Goal: Find specific page/section: Find specific page/section

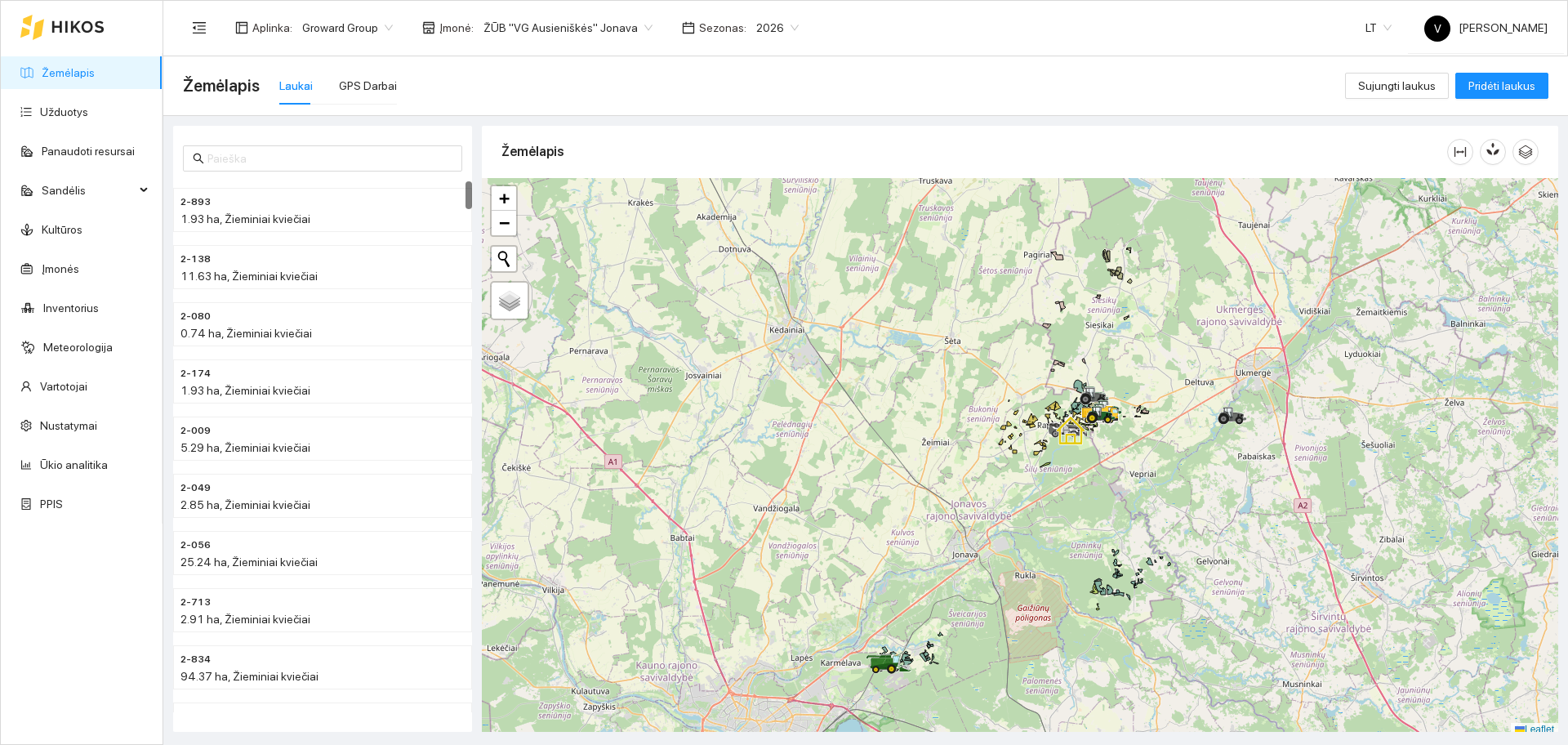
scroll to position [5, 0]
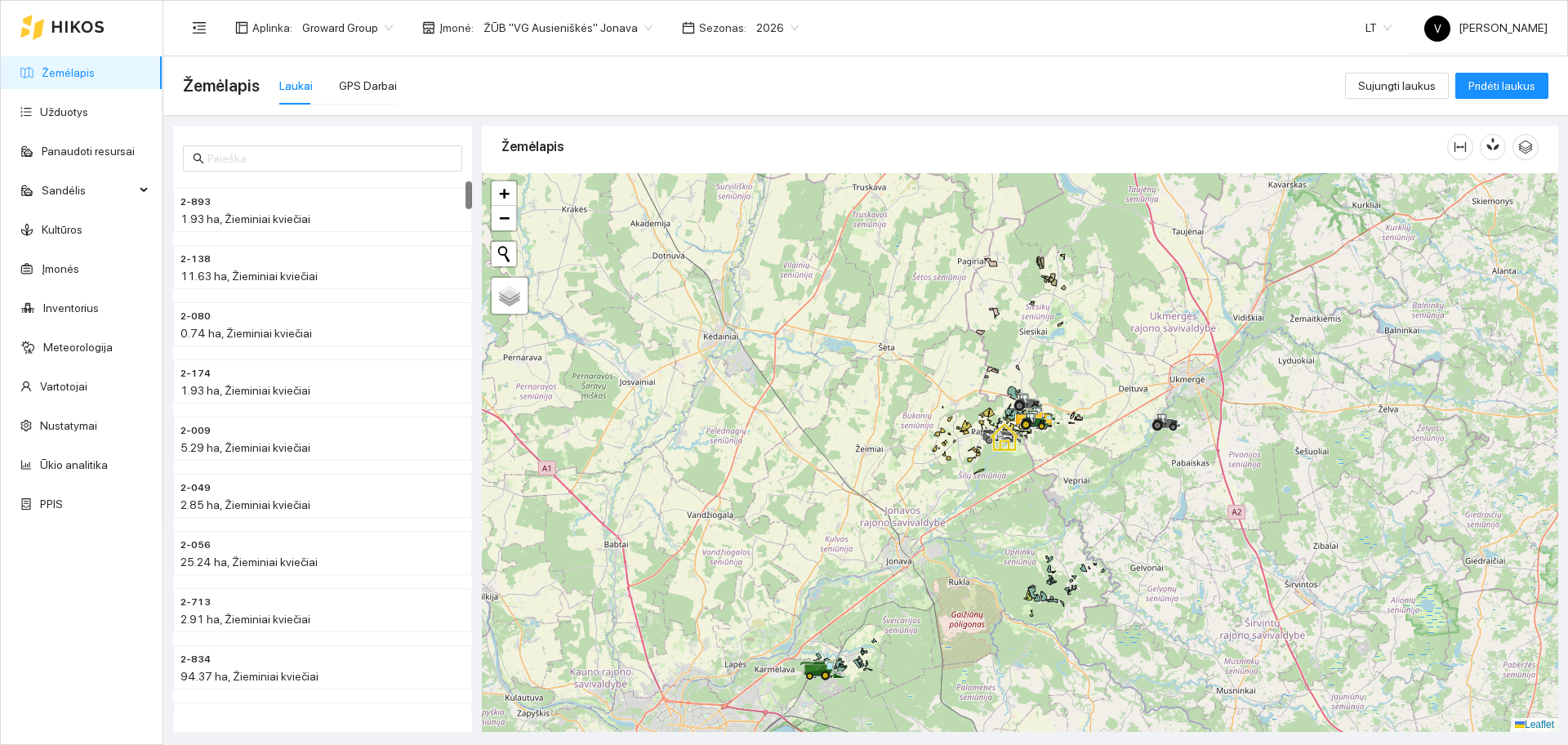
drag, startPoint x: 1186, startPoint y: 484, endPoint x: 1120, endPoint y: 496, distance: 67.1
click at [1120, 496] on div at bounding box center [1020, 453] width 1076 height 559
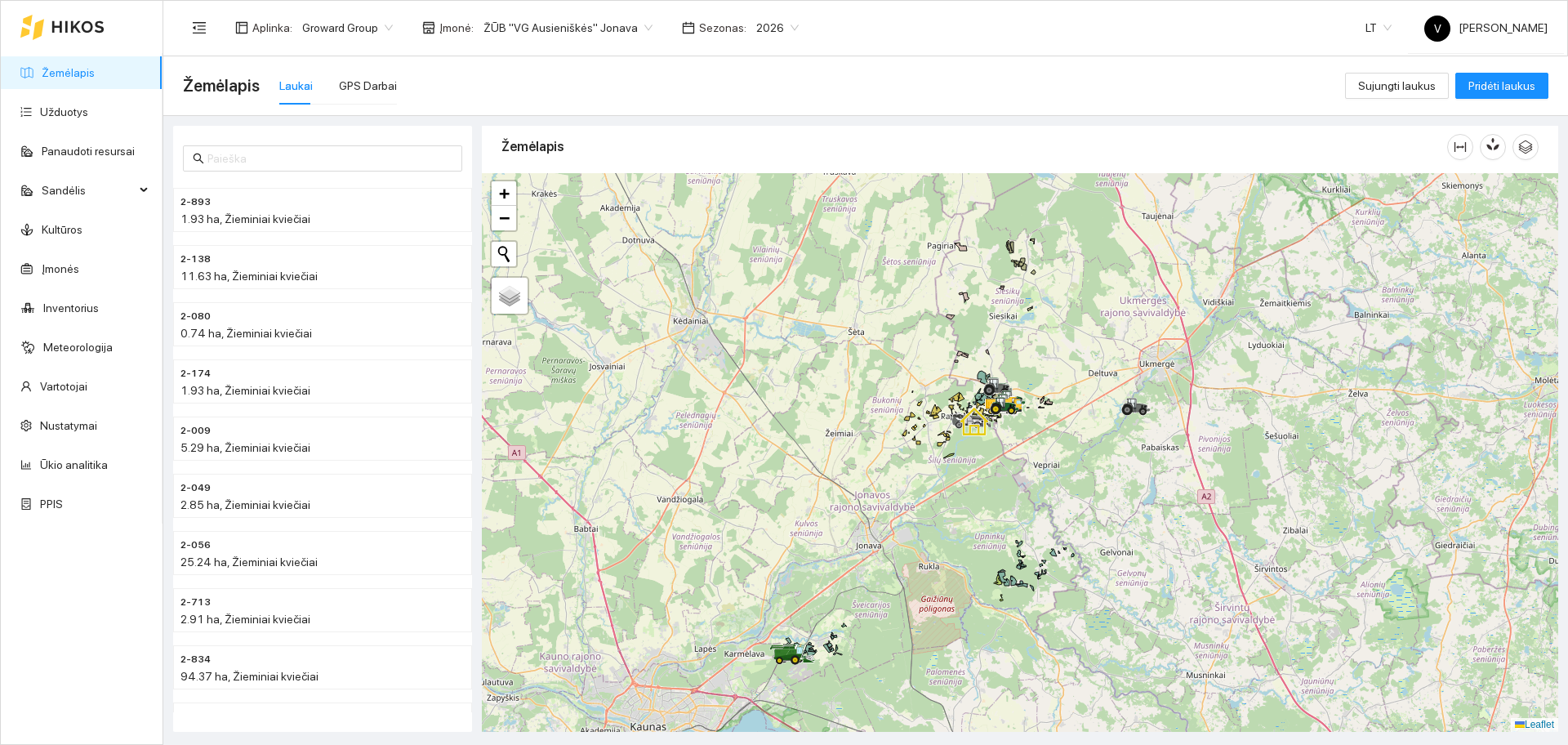
drag, startPoint x: 1086, startPoint y: 539, endPoint x: 1055, endPoint y: 523, distance: 34.9
click at [1055, 523] on div at bounding box center [1020, 453] width 1076 height 559
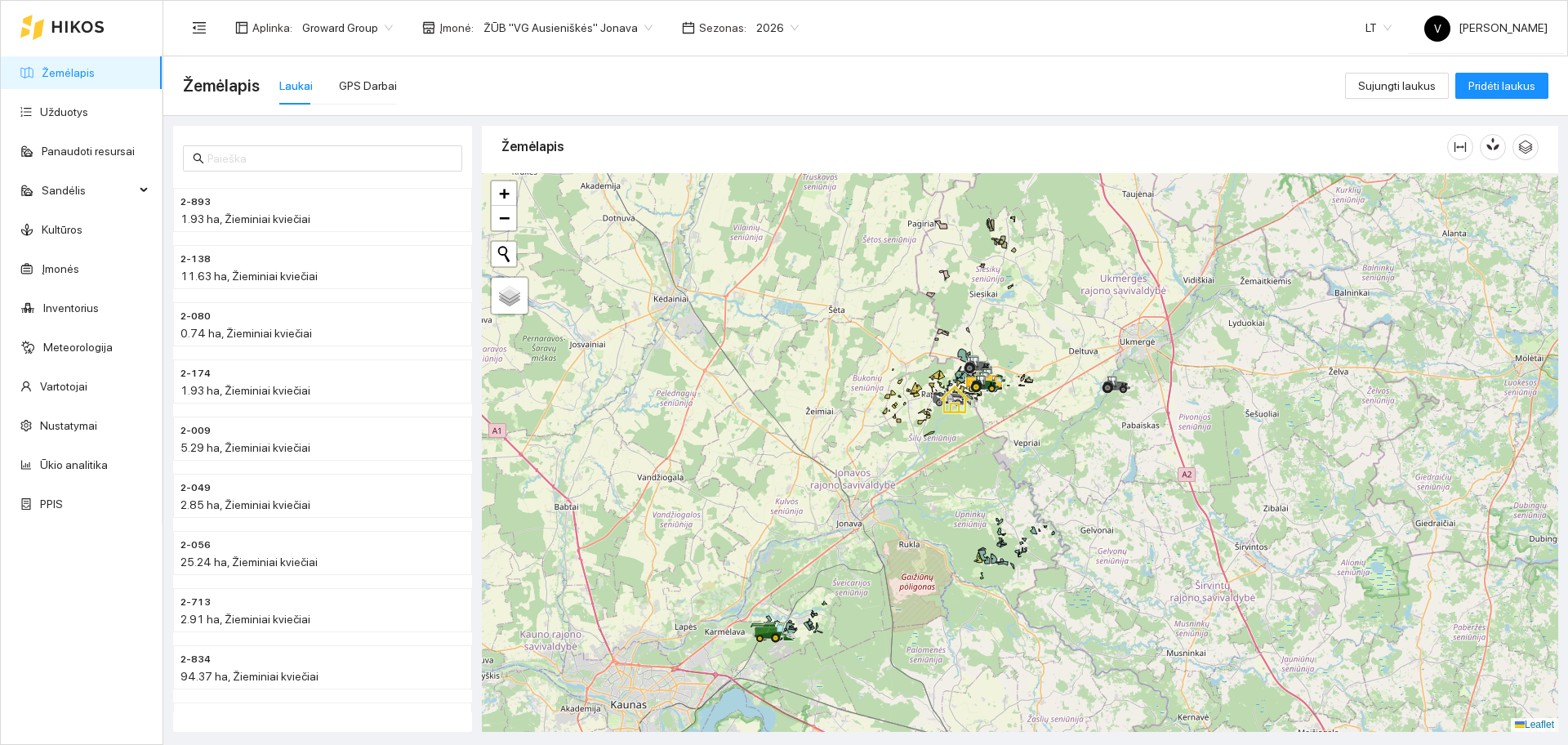
drag, startPoint x: 1205, startPoint y: 543, endPoint x: 1185, endPoint y: 512, distance: 36.9
click at [1185, 512] on div at bounding box center [1020, 453] width 1076 height 559
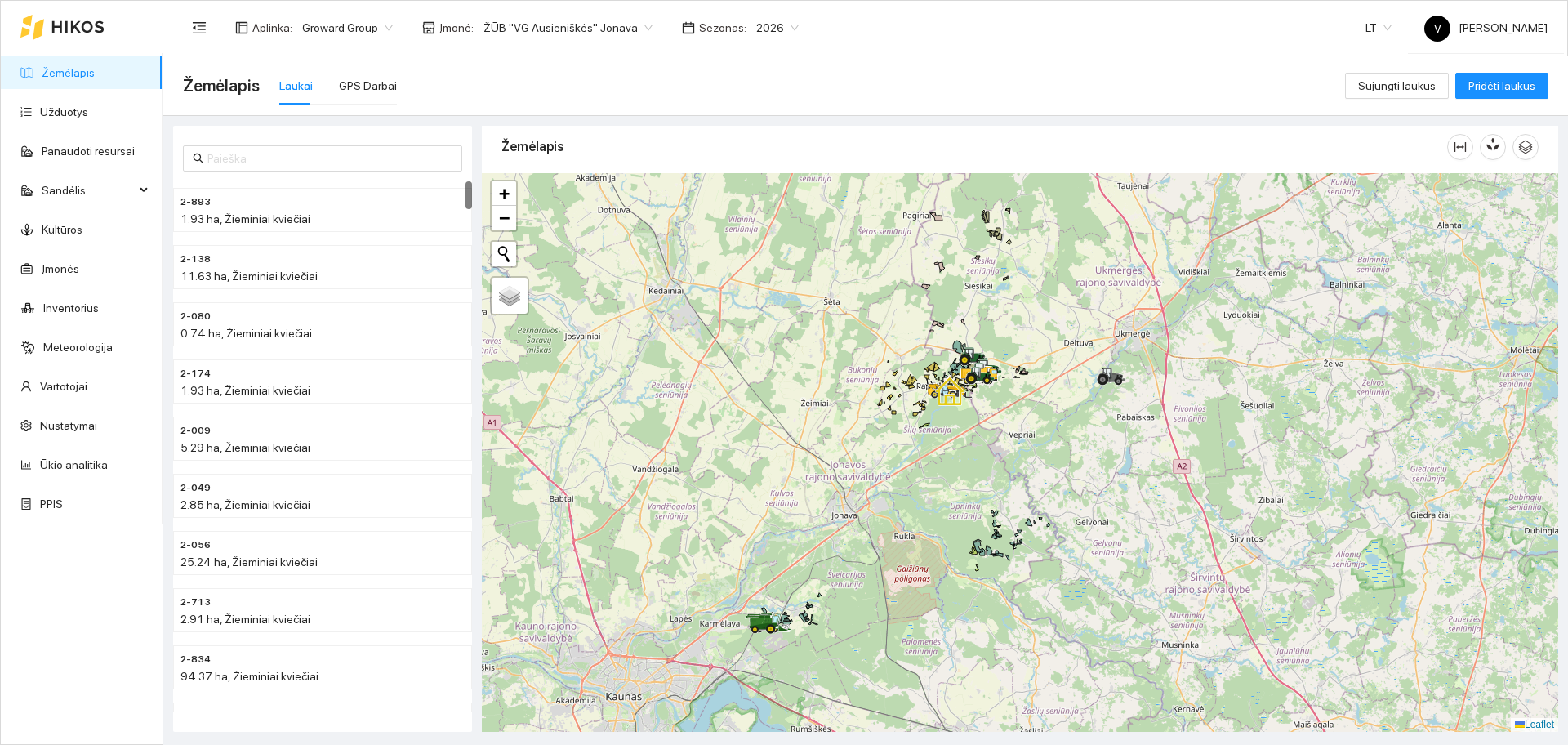
click at [532, 31] on span "ŽŪB "VG Ausieniškės" Jonava" at bounding box center [568, 28] width 169 height 24
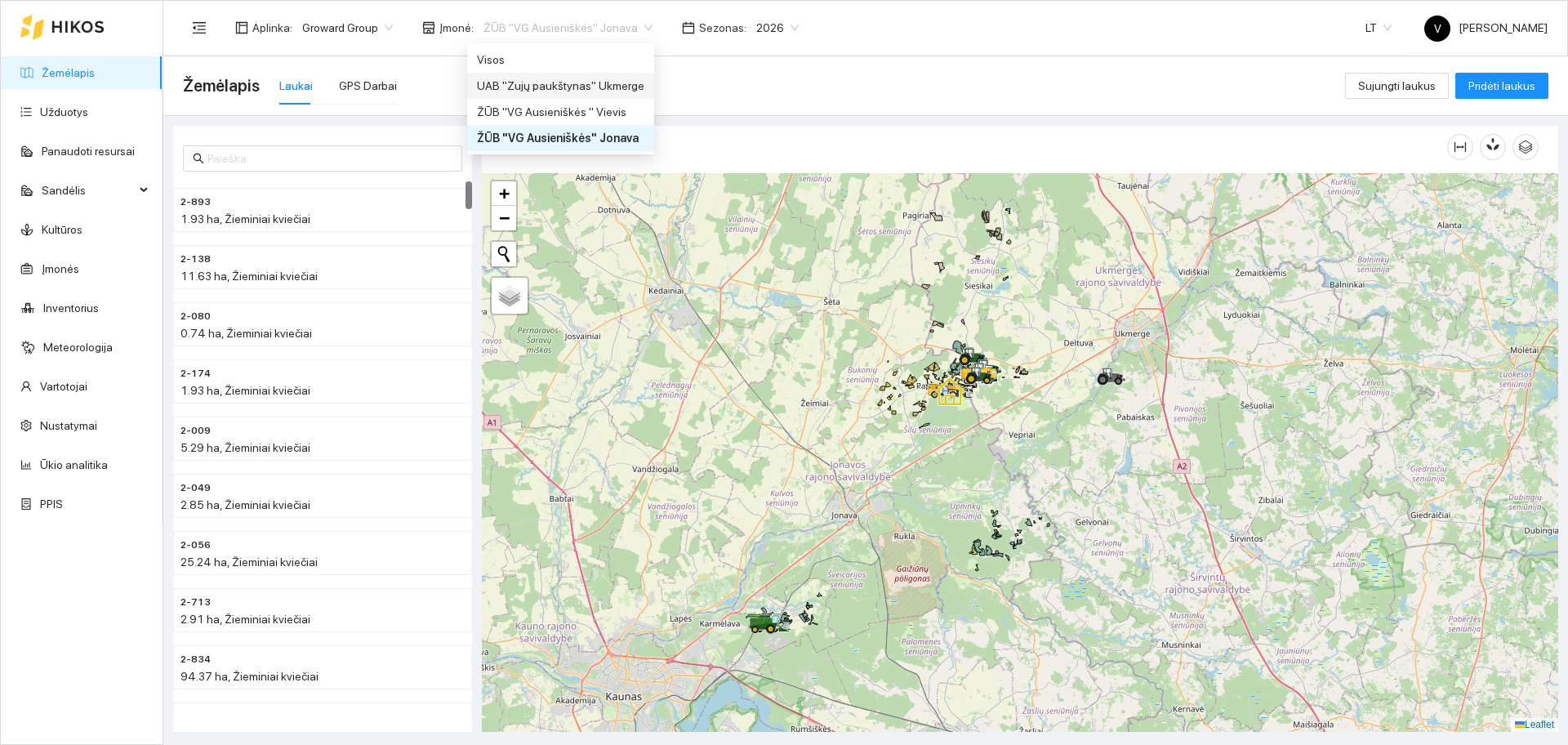
click at [574, 85] on div "UAB "Zujų paukštynas" Ukmerge" at bounding box center [561, 85] width 167 height 18
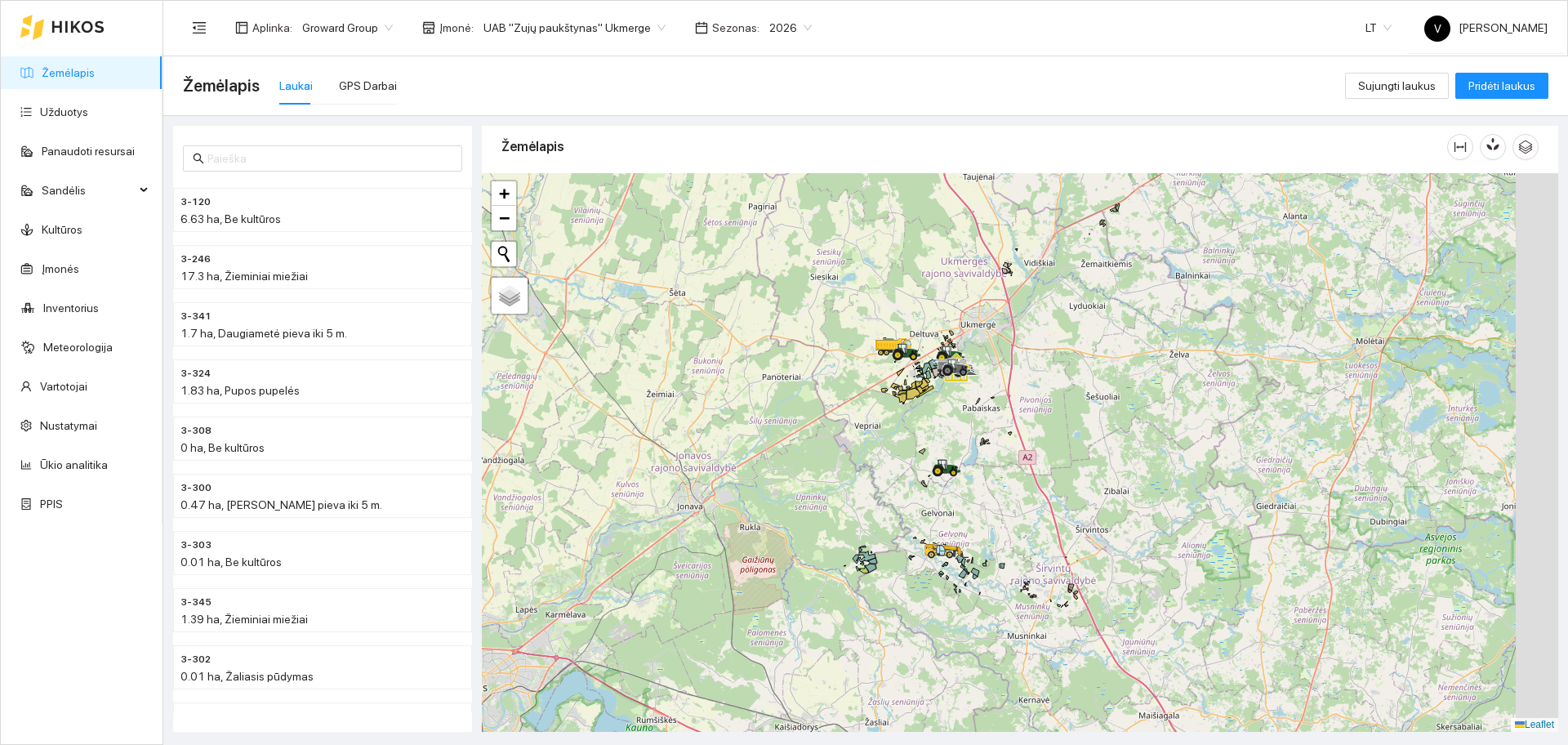
drag, startPoint x: 918, startPoint y: 433, endPoint x: 904, endPoint y: 433, distance: 14.0
click at [904, 433] on div at bounding box center [1020, 453] width 1076 height 559
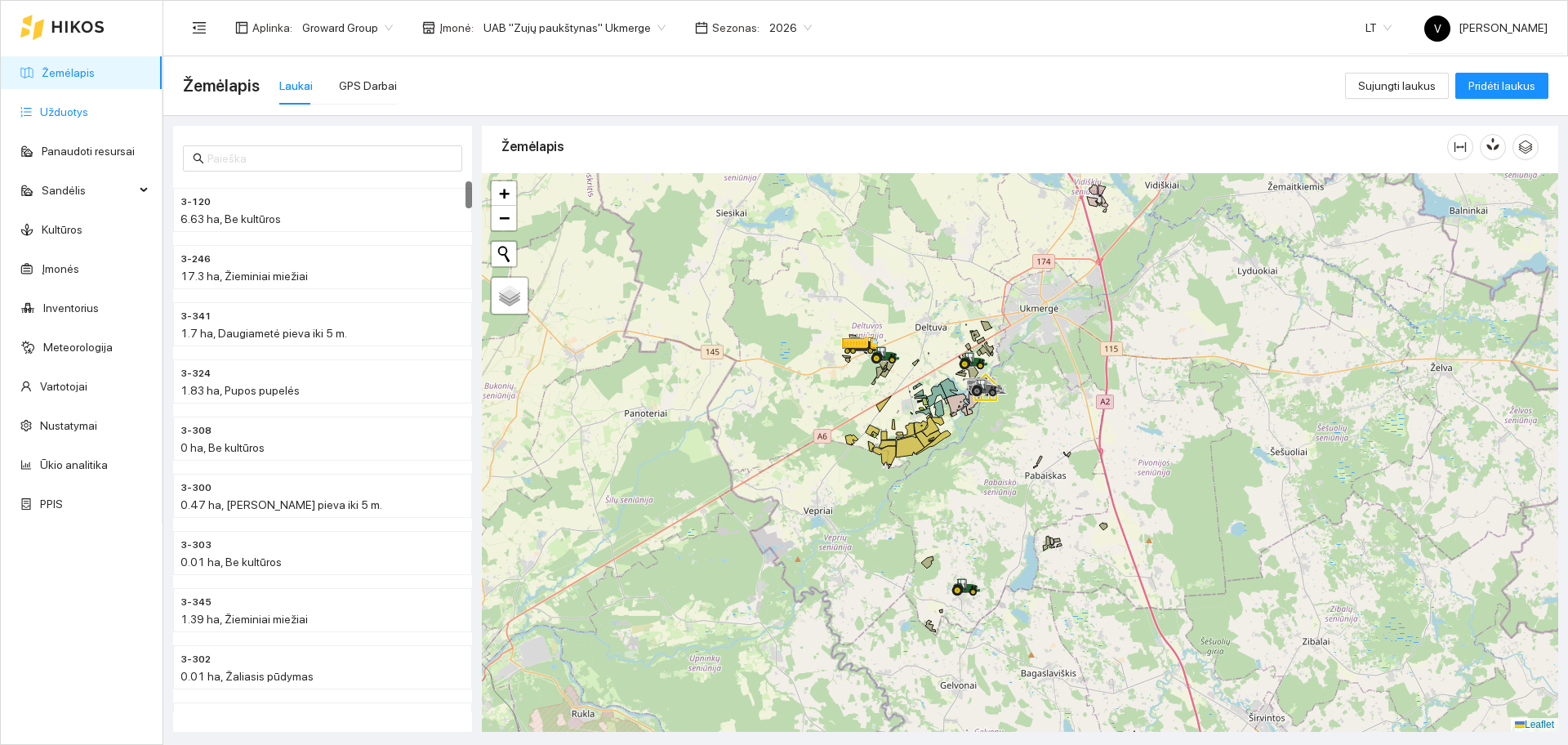
click at [88, 110] on link "Užduotys" at bounding box center [64, 112] width 48 height 13
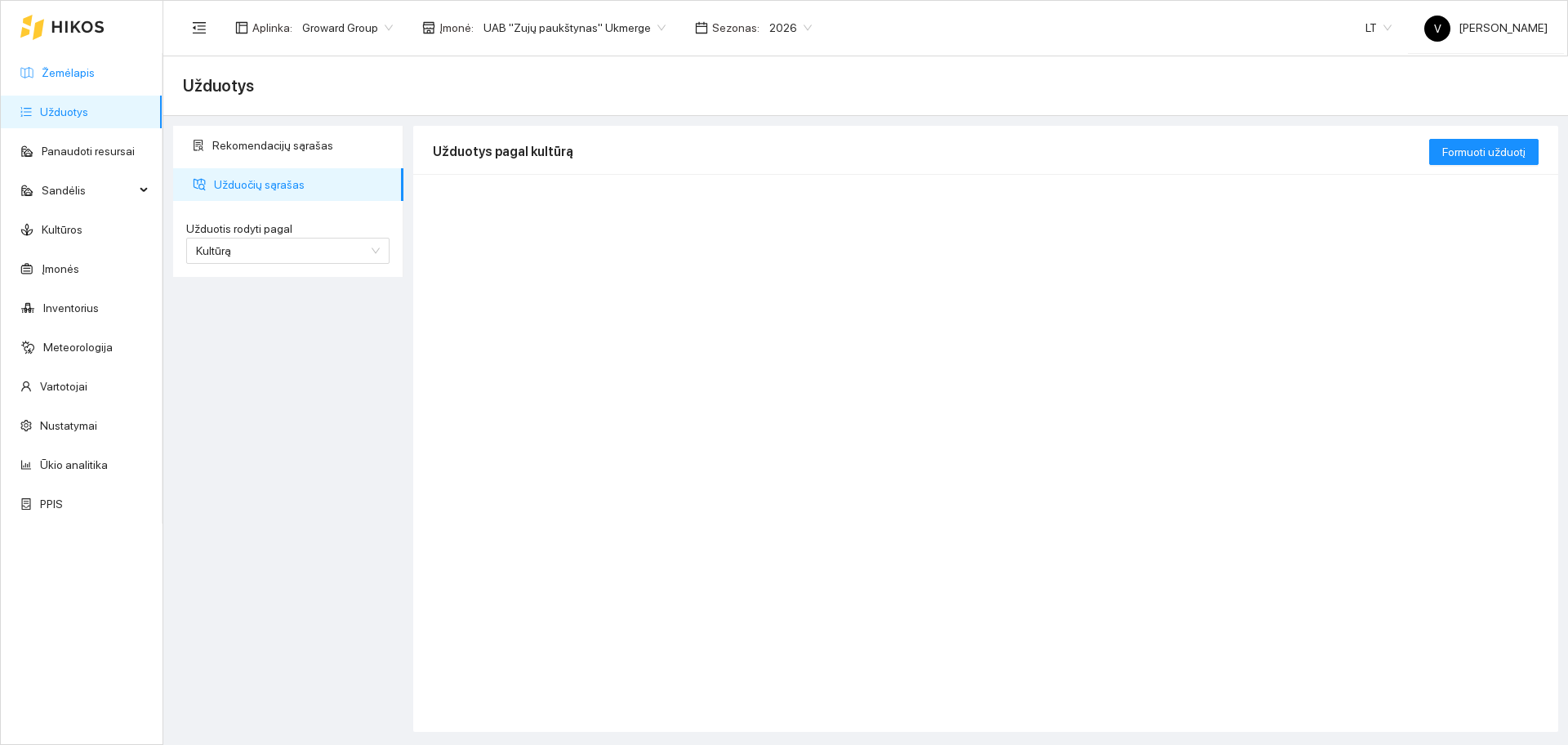
click at [95, 67] on link "Žemėlapis" at bounding box center [68, 72] width 53 height 13
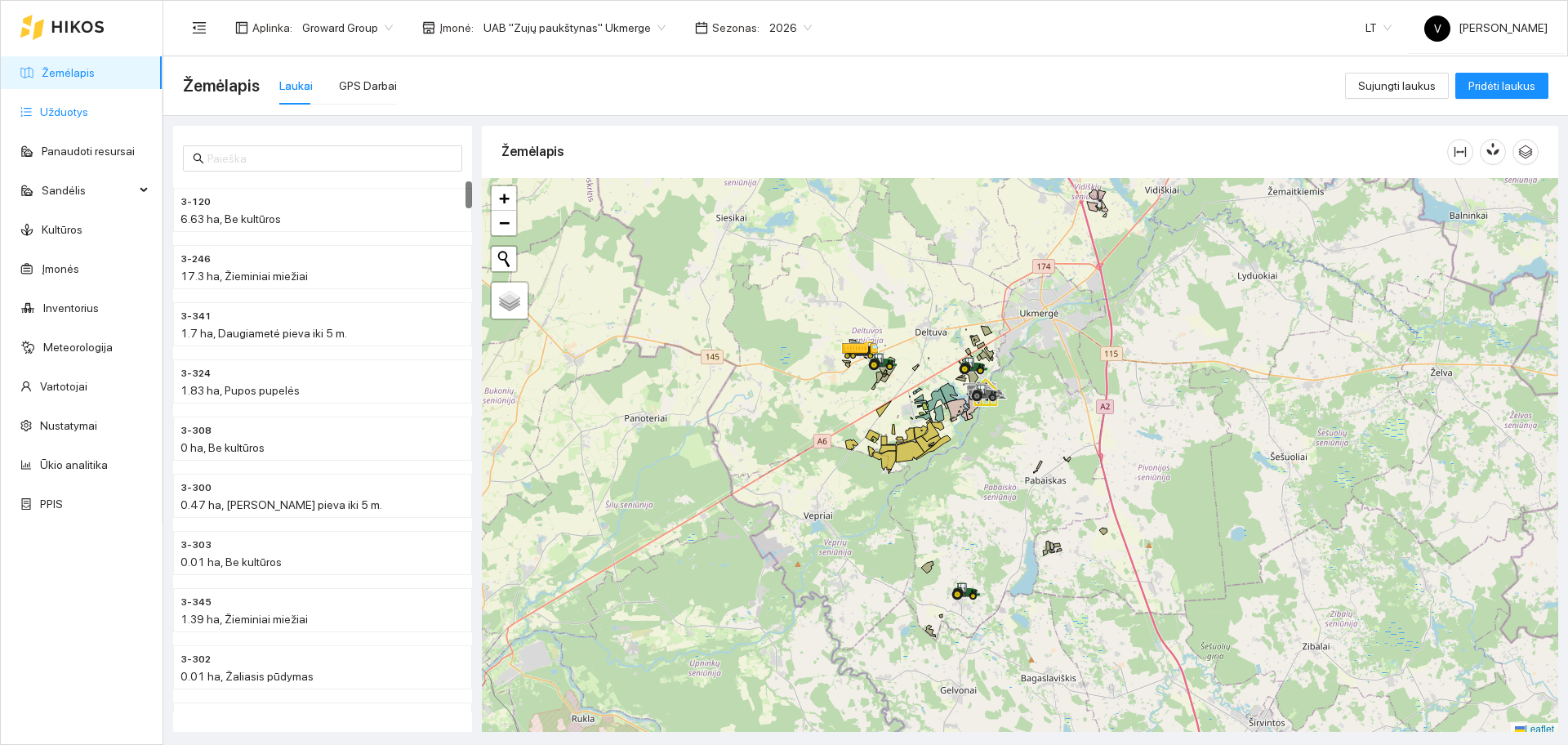
click at [71, 109] on link "Užduotys" at bounding box center [64, 112] width 48 height 13
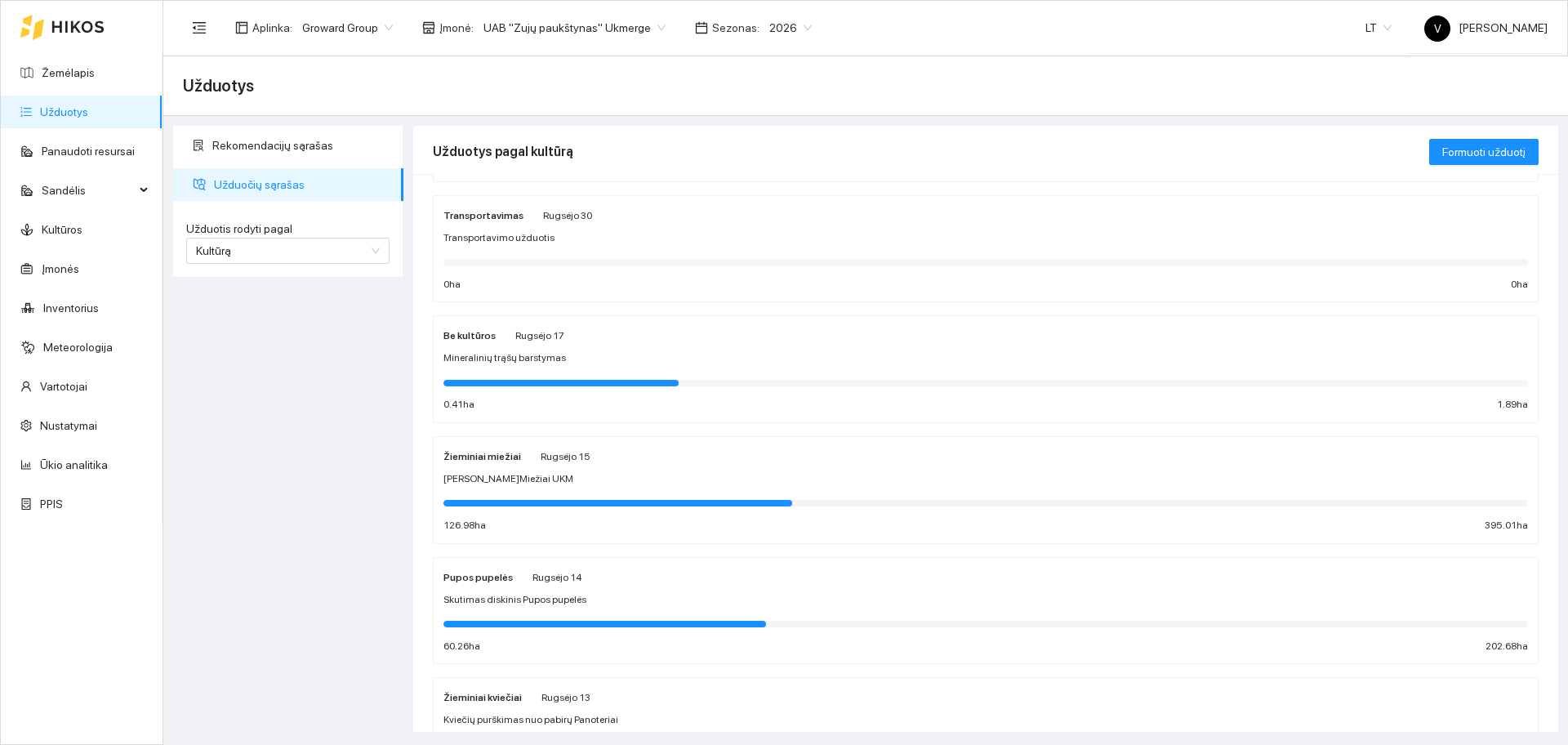
scroll to position [408, 0]
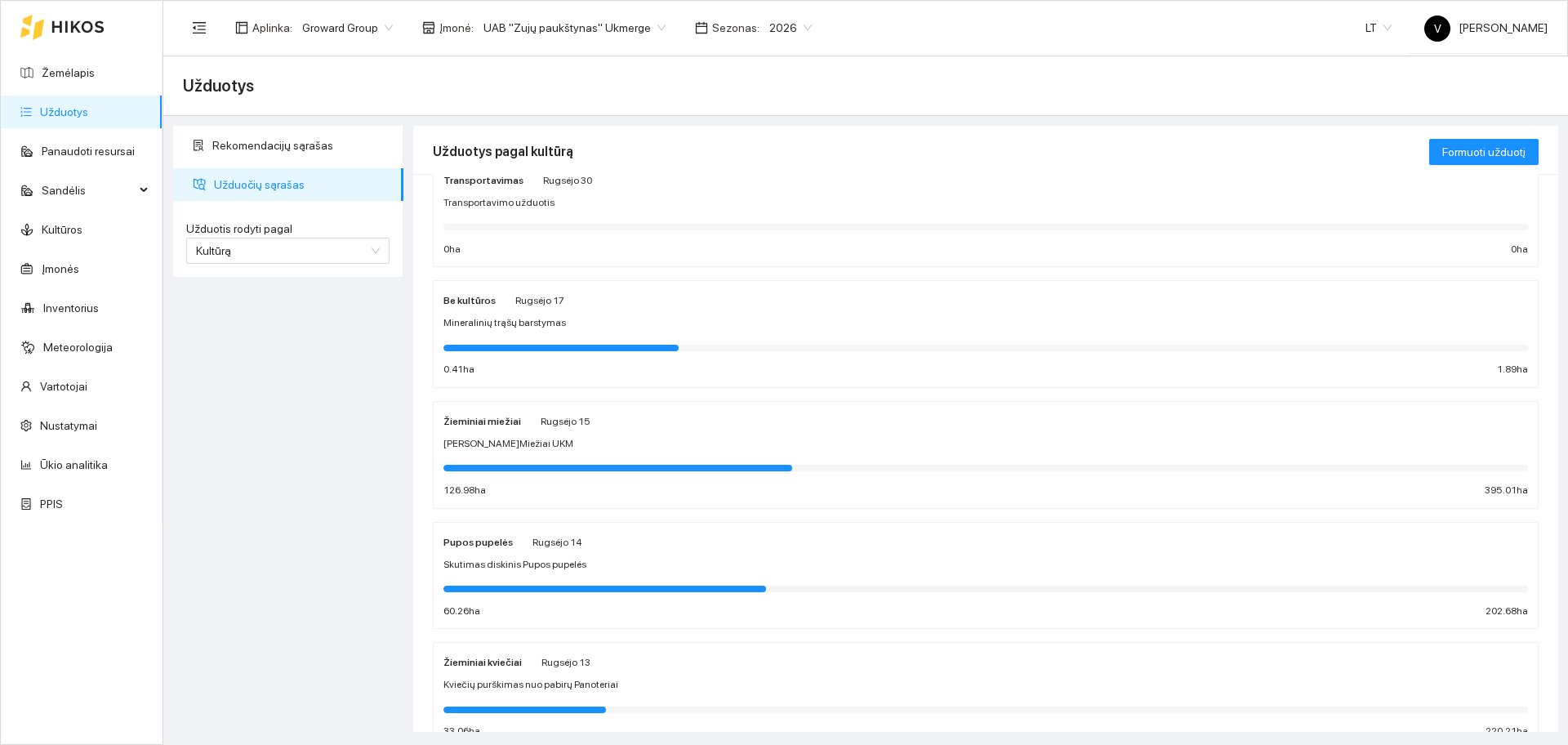
click at [483, 420] on strong "Žieminiai miežiai" at bounding box center [482, 421] width 78 height 11
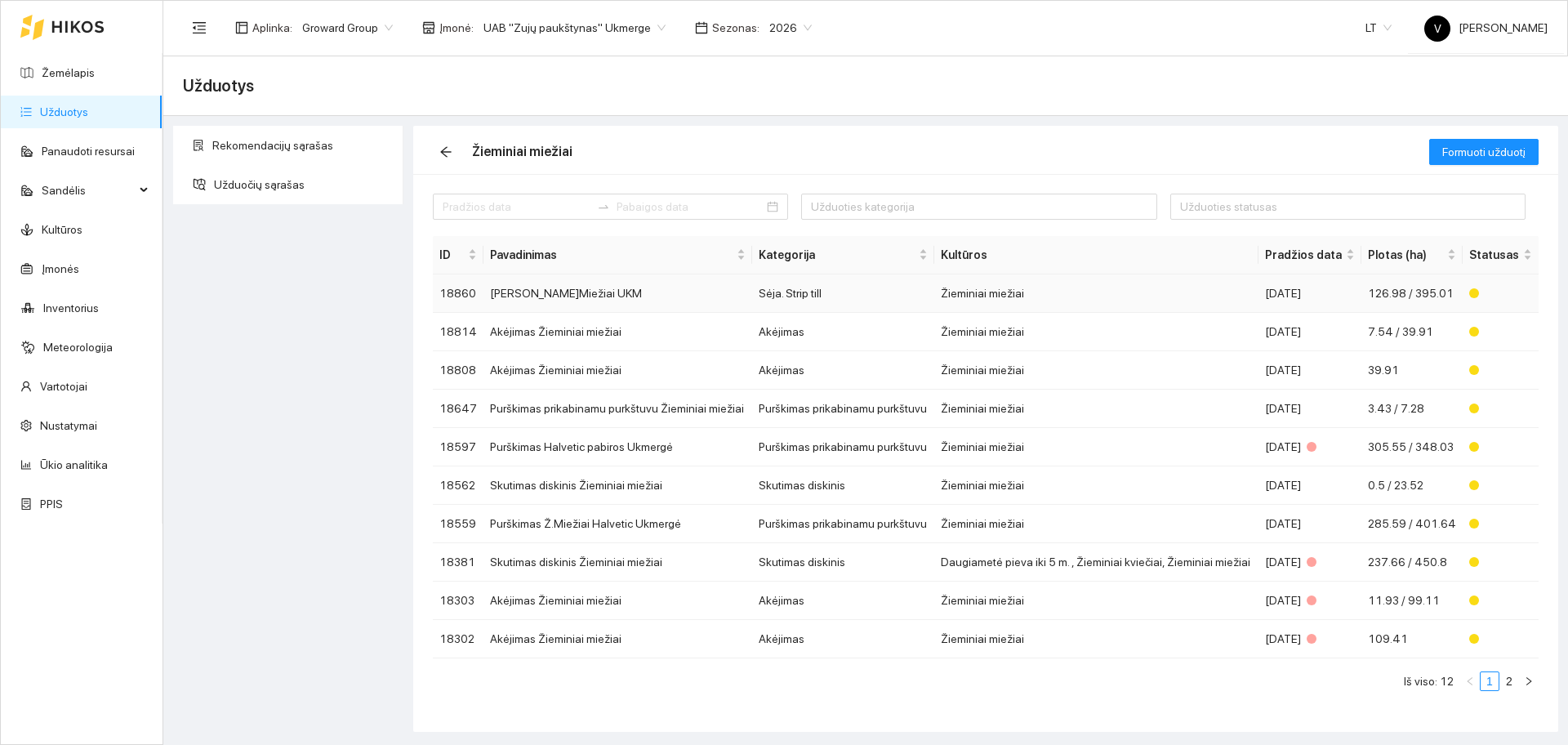
click at [545, 294] on td "[PERSON_NAME]Miežiai UKM" at bounding box center [617, 294] width 269 height 38
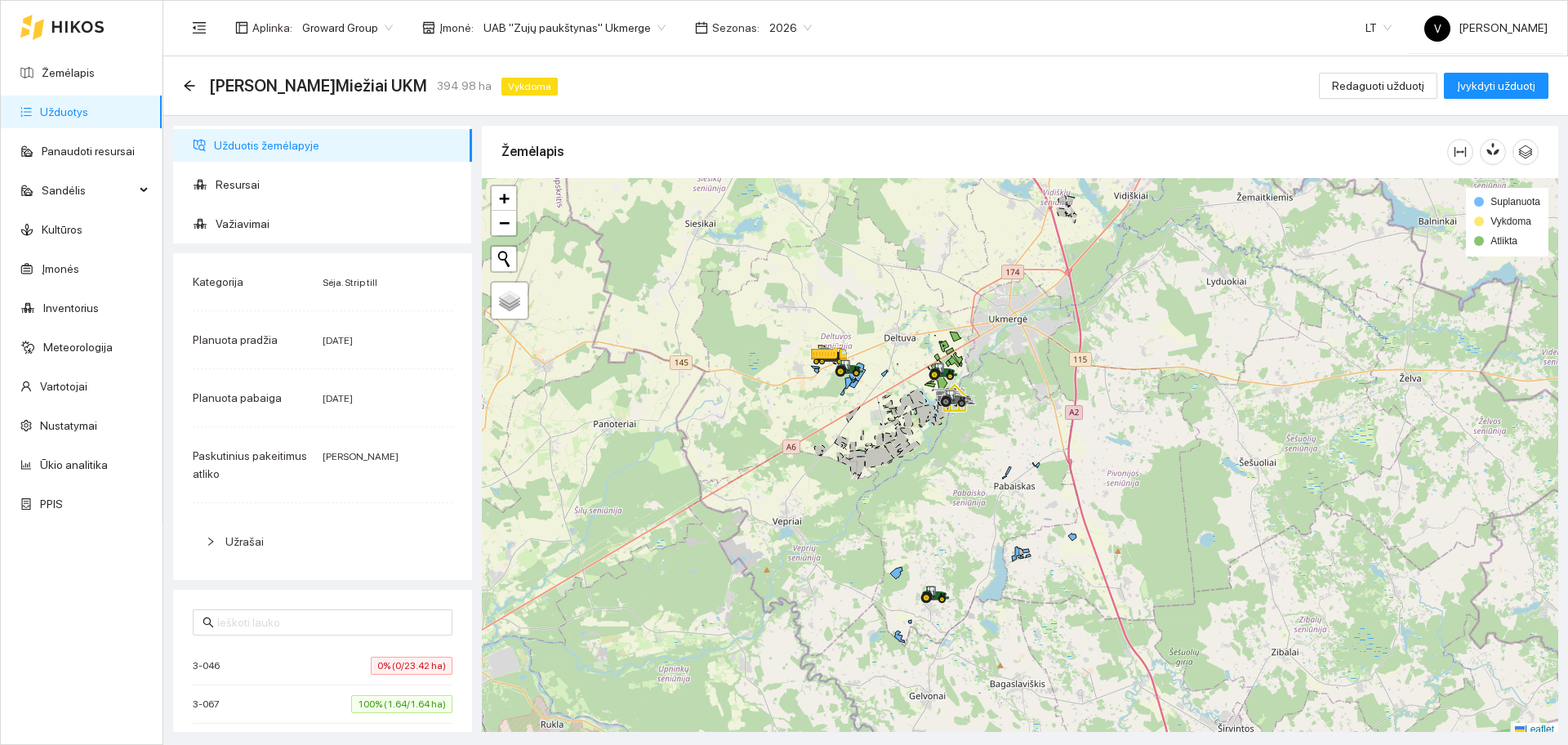
scroll to position [5, 0]
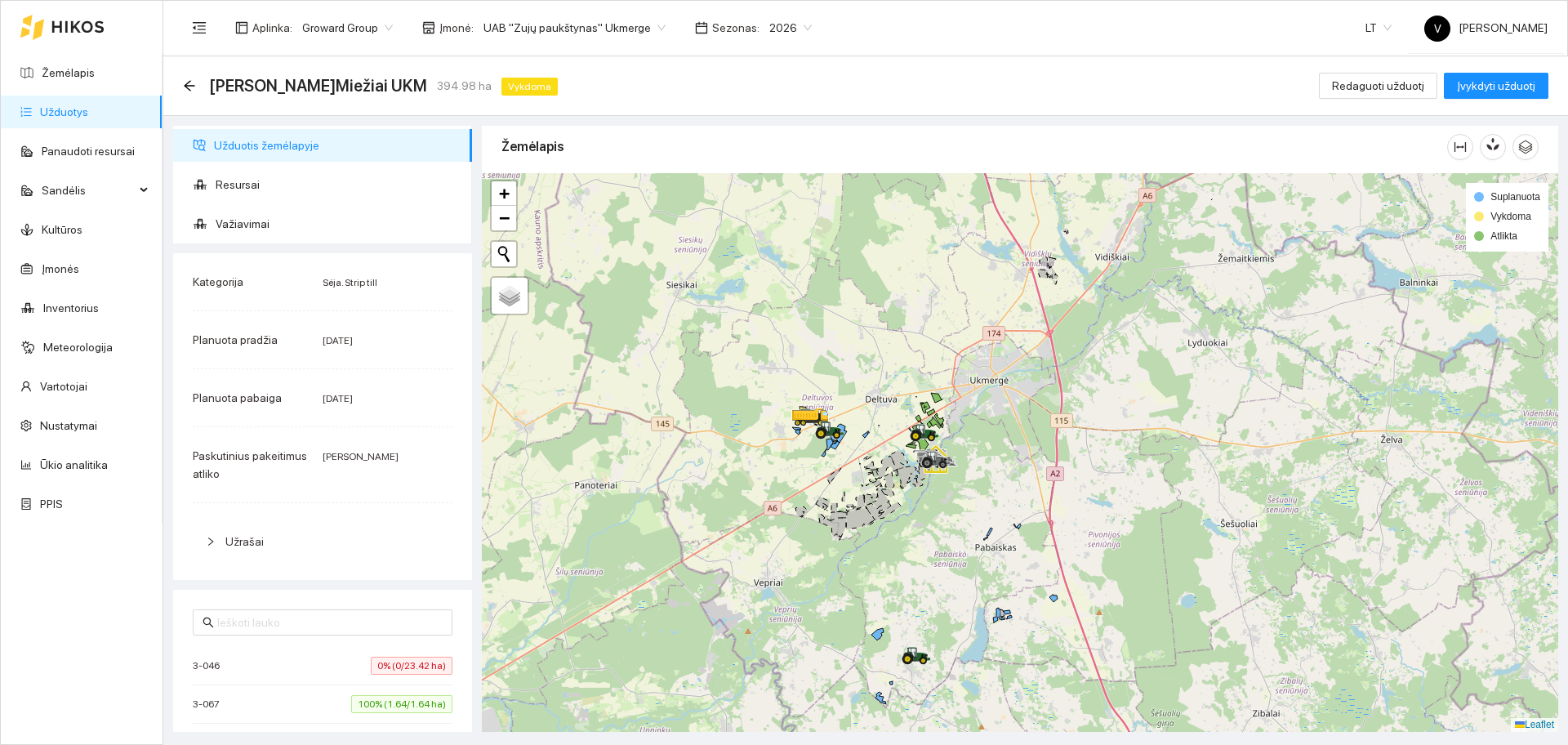
drag, startPoint x: 953, startPoint y: 348, endPoint x: 915, endPoint y: 419, distance: 80.5
click at [915, 419] on div at bounding box center [1020, 453] width 1076 height 559
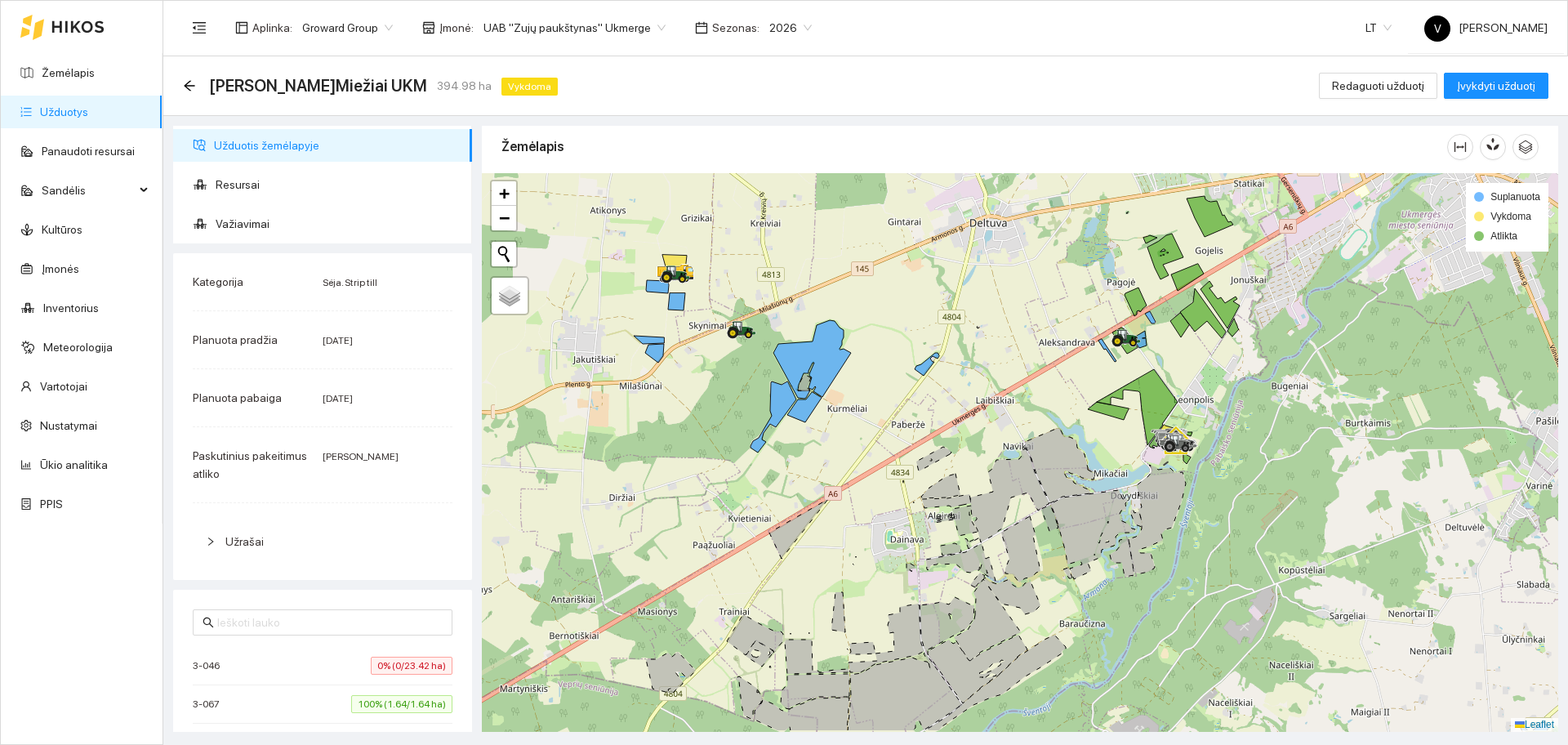
drag, startPoint x: 846, startPoint y: 437, endPoint x: 975, endPoint y: 379, distance: 141.4
click at [975, 379] on div at bounding box center [1020, 453] width 1076 height 559
click at [232, 225] on span "Važiavimai" at bounding box center [337, 223] width 243 height 32
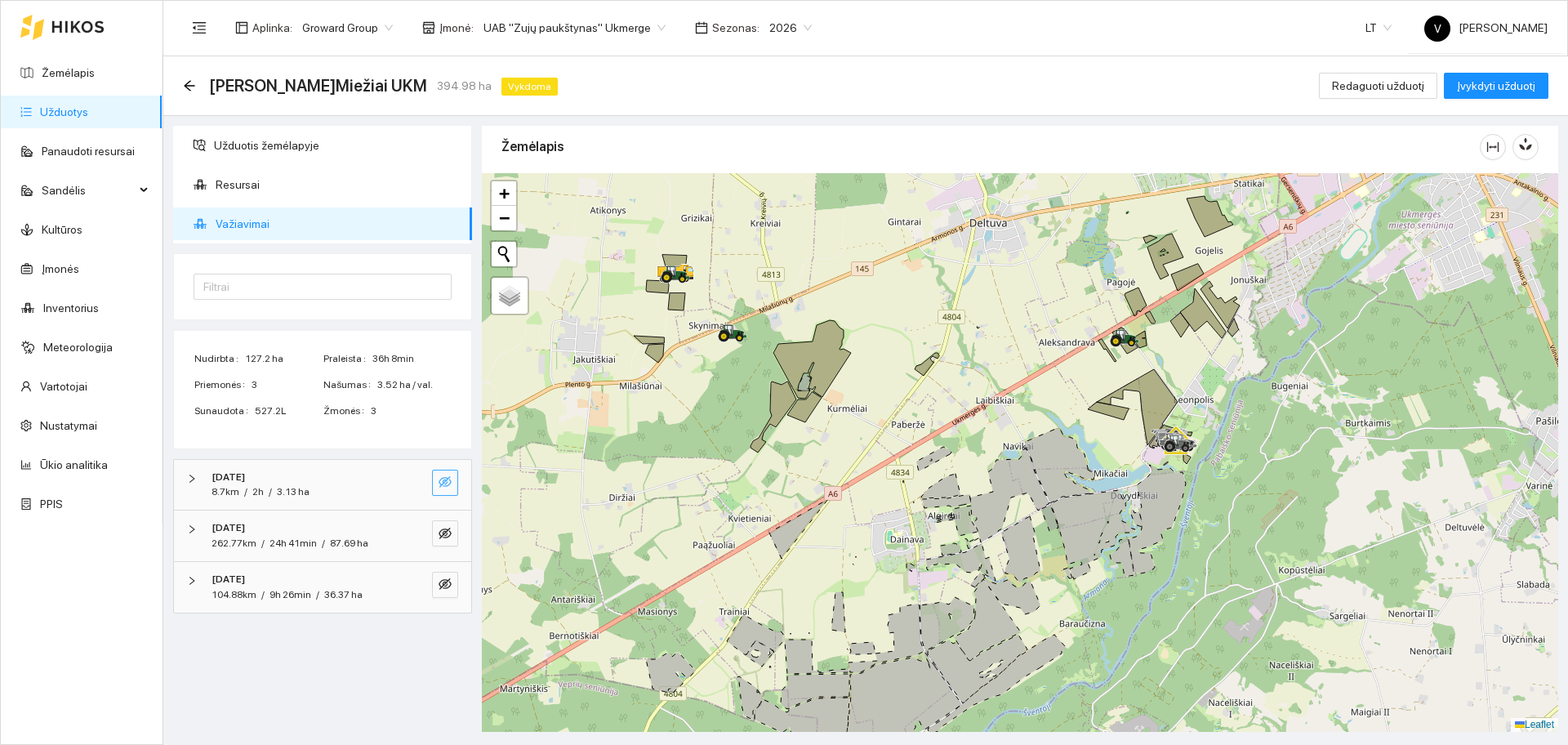
click at [441, 481] on icon "eye-invisible" at bounding box center [445, 482] width 13 height 13
click at [442, 531] on icon "eye-invisible" at bounding box center [445, 533] width 13 height 13
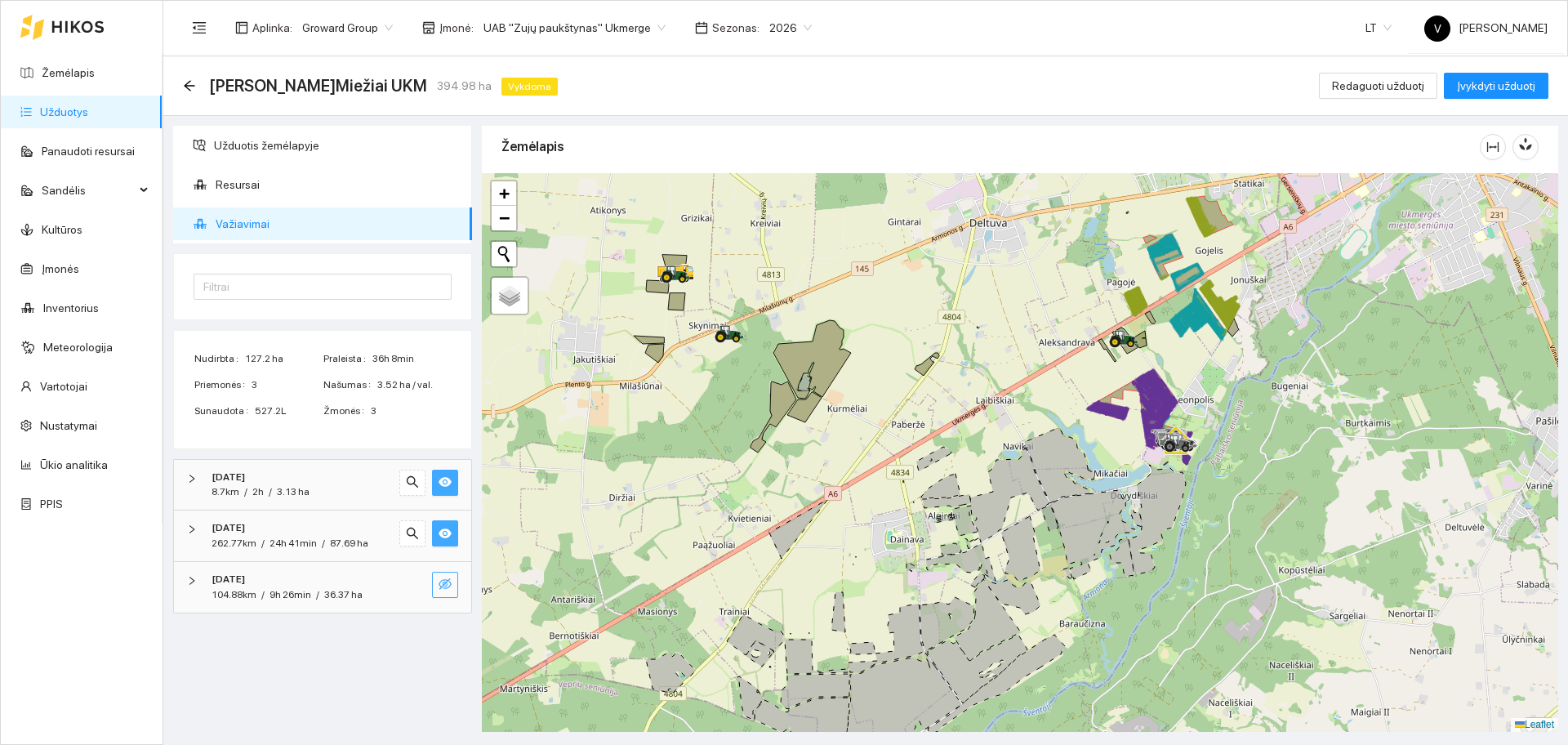
click at [450, 585] on icon "eye-invisible" at bounding box center [445, 584] width 13 height 11
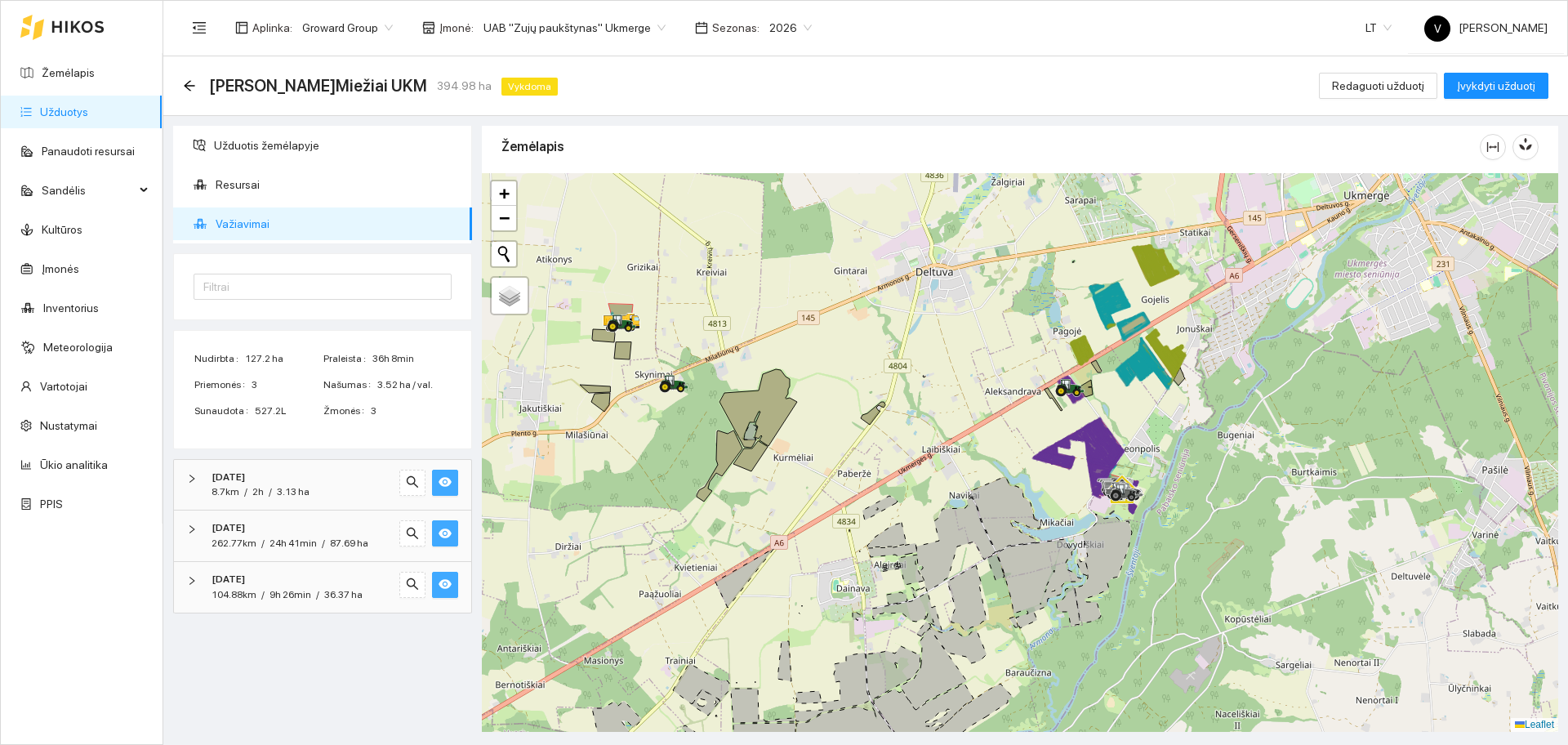
drag, startPoint x: 1217, startPoint y: 329, endPoint x: 1200, endPoint y: 360, distance: 35.4
click at [1200, 360] on div at bounding box center [1020, 453] width 1076 height 559
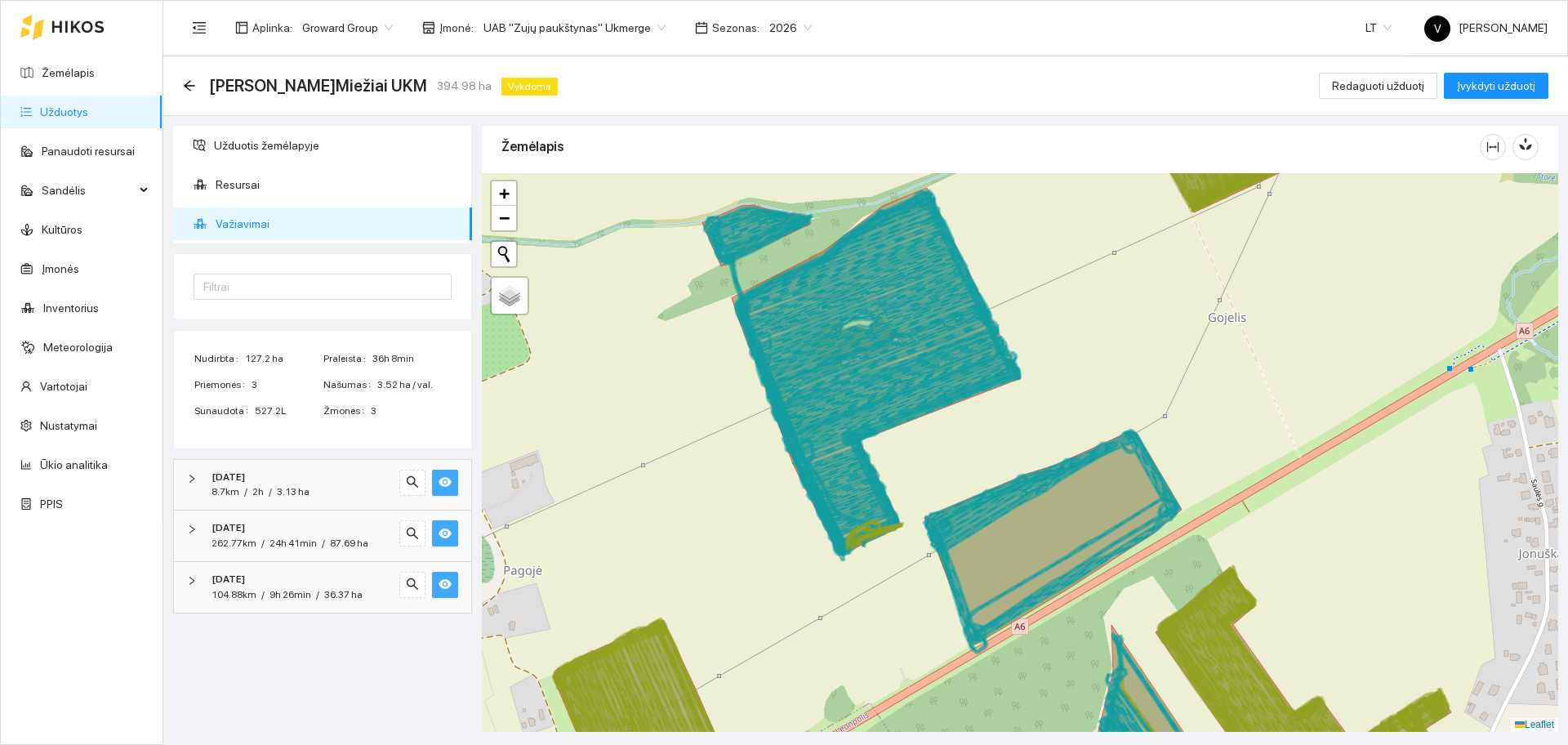
drag, startPoint x: 1127, startPoint y: 380, endPoint x: 1162, endPoint y: 264, distance: 121.2
click at [1163, 268] on div at bounding box center [1020, 453] width 1076 height 559
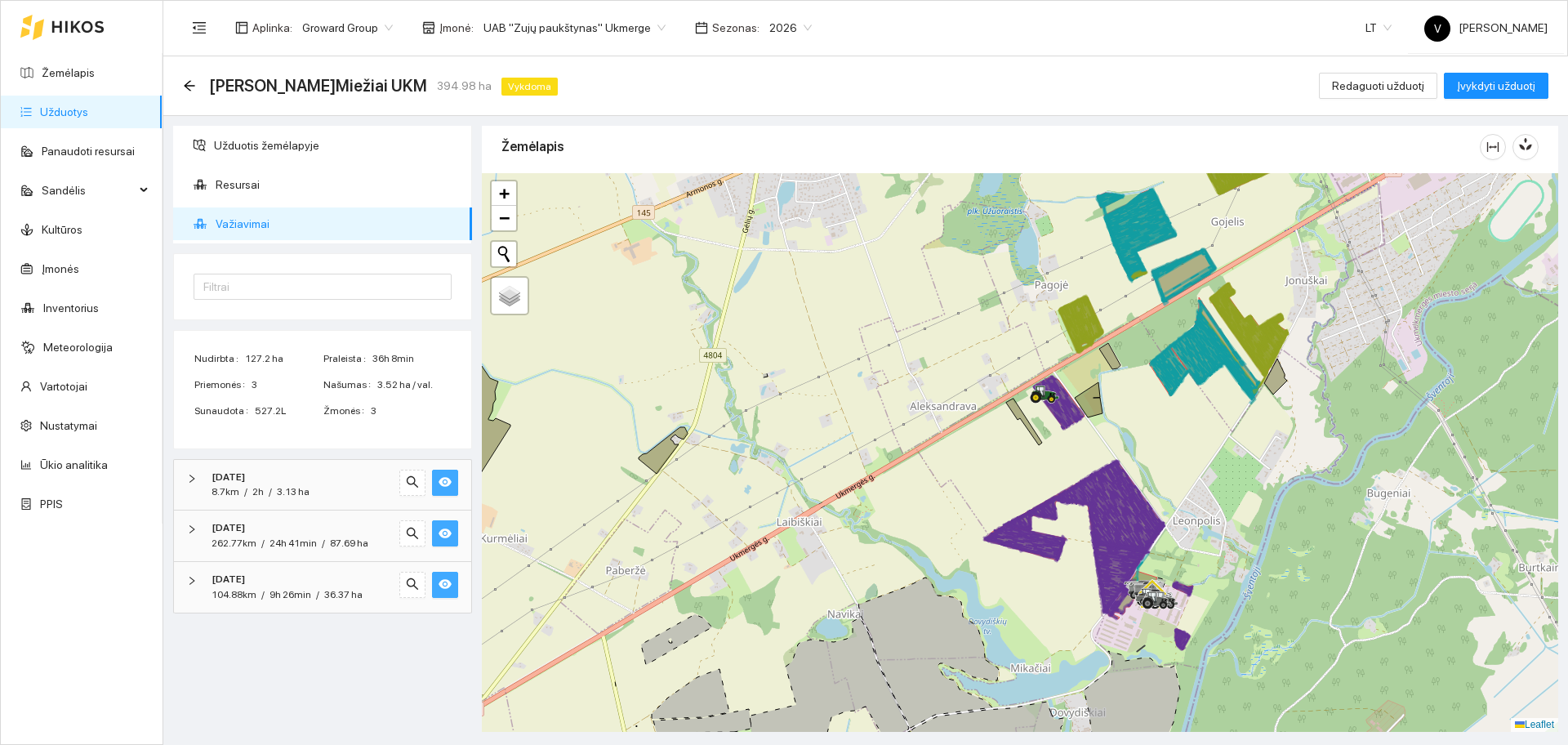
drag, startPoint x: 872, startPoint y: 431, endPoint x: 911, endPoint y: 404, distance: 47.4
click at [911, 404] on div at bounding box center [1020, 453] width 1076 height 559
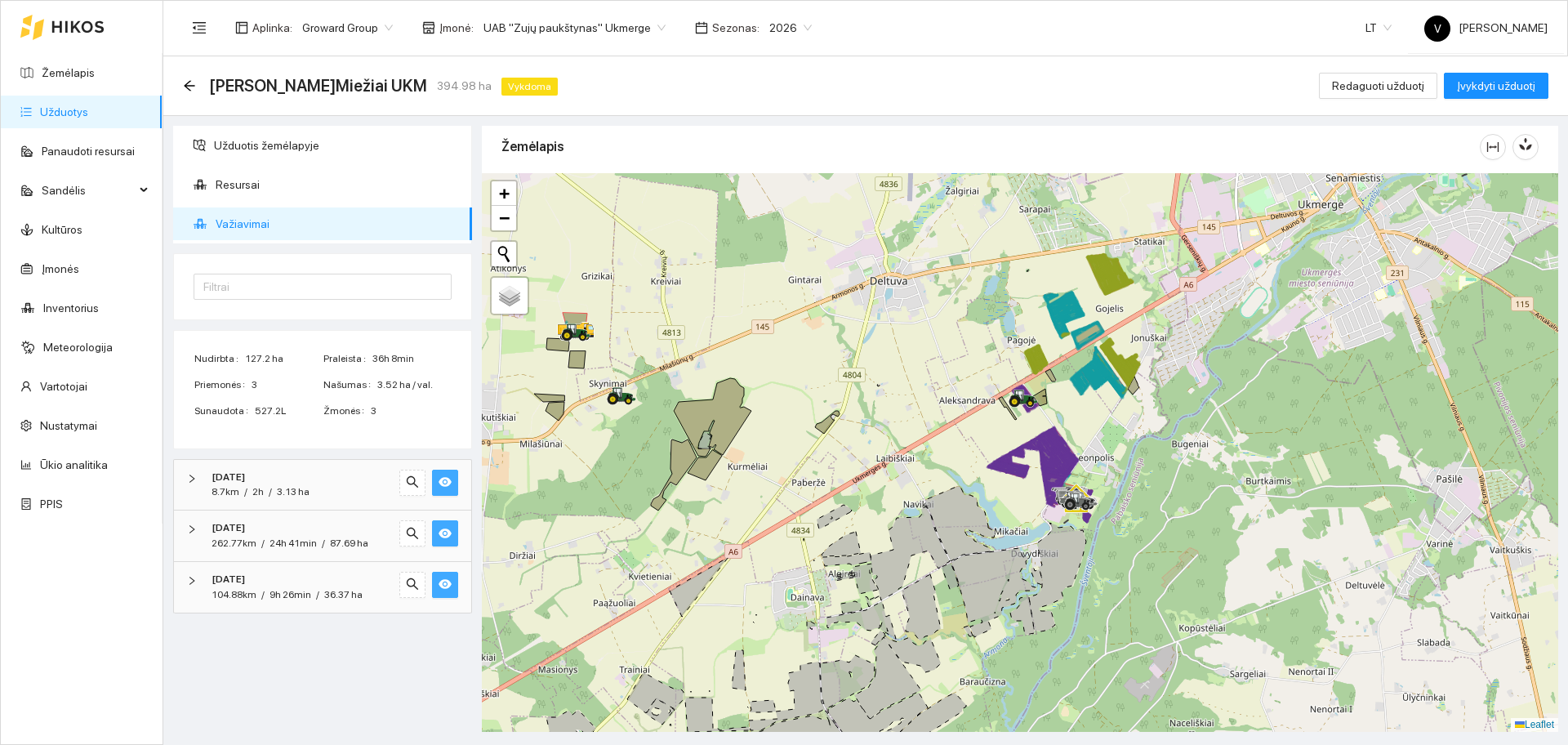
drag, startPoint x: 760, startPoint y: 396, endPoint x: 827, endPoint y: 390, distance: 67.3
click at [827, 390] on div at bounding box center [1020, 453] width 1076 height 559
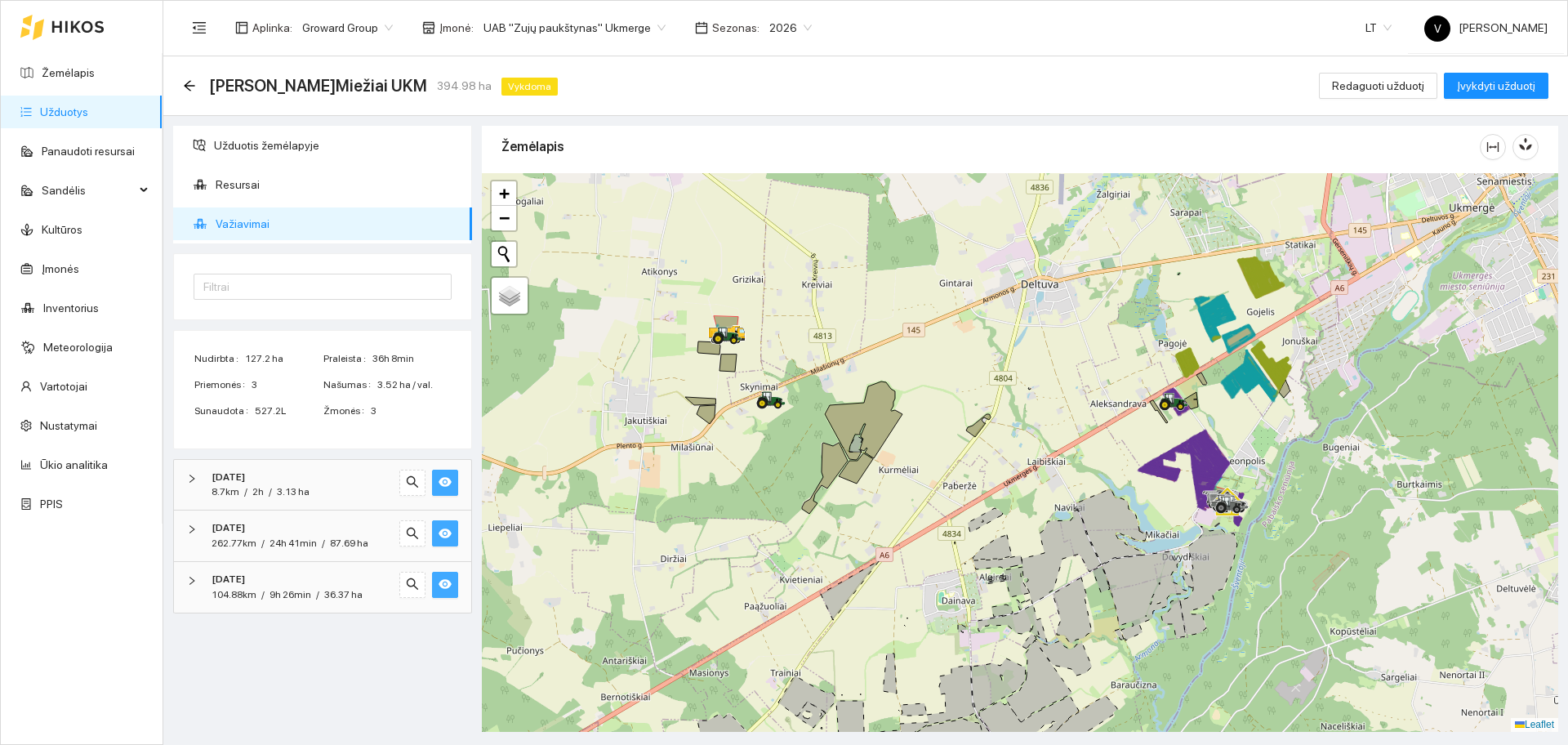
drag, startPoint x: 749, startPoint y: 371, endPoint x: 880, endPoint y: 375, distance: 131.1
click at [880, 375] on div at bounding box center [1020, 453] width 1076 height 559
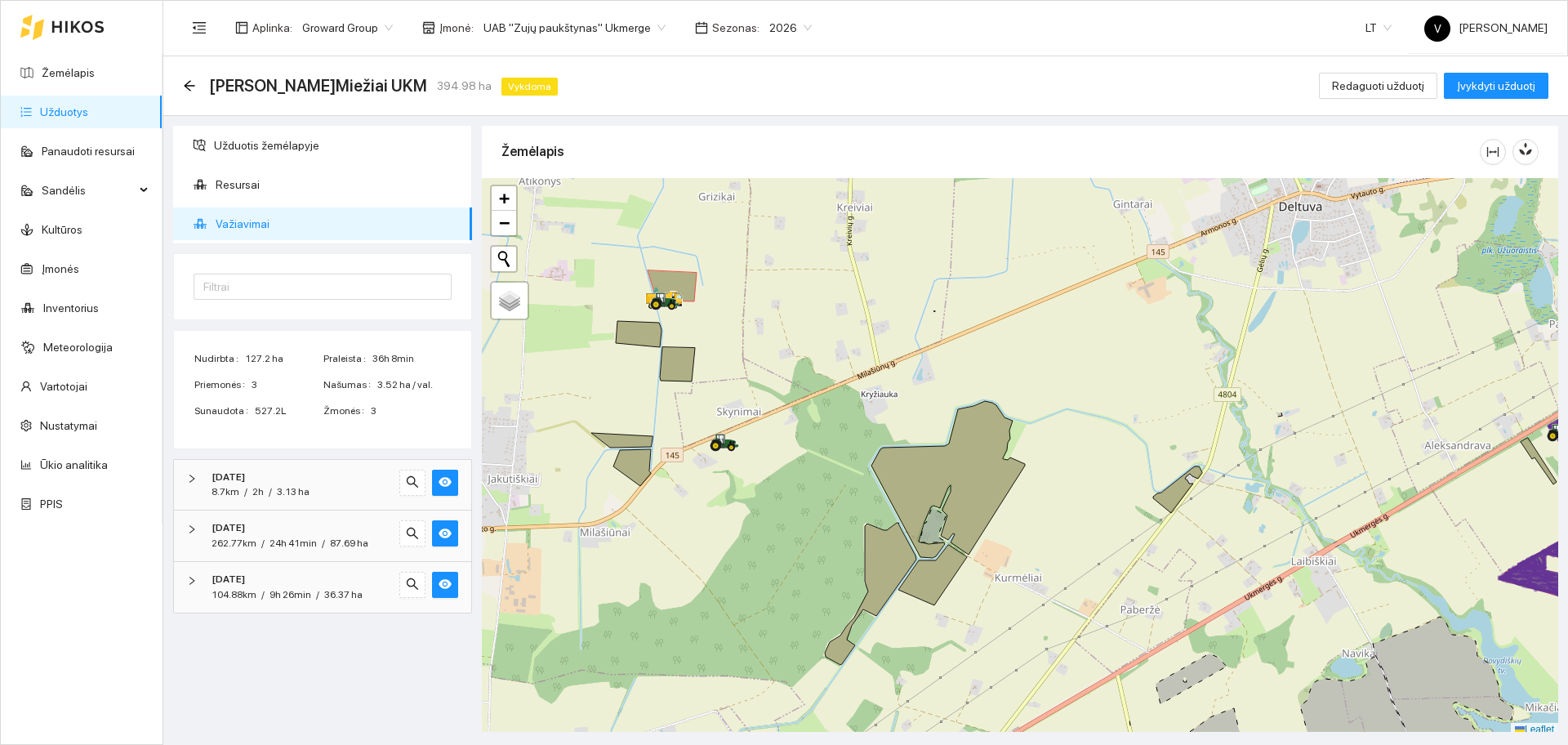
scroll to position [5, 0]
